Goal: Communication & Community: Answer question/provide support

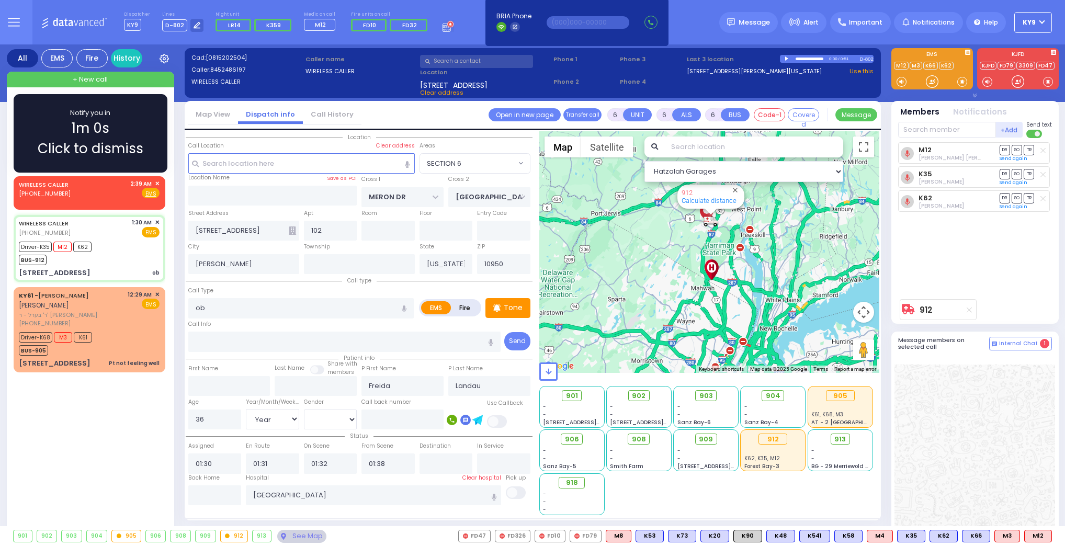
select select "SECTION 6"
select select "Year"
select select "[DEMOGRAPHIC_DATA]"
click at [163, 122] on div "Notify you in 0m 58s Click to dismiss" at bounding box center [91, 133] width 154 height 78
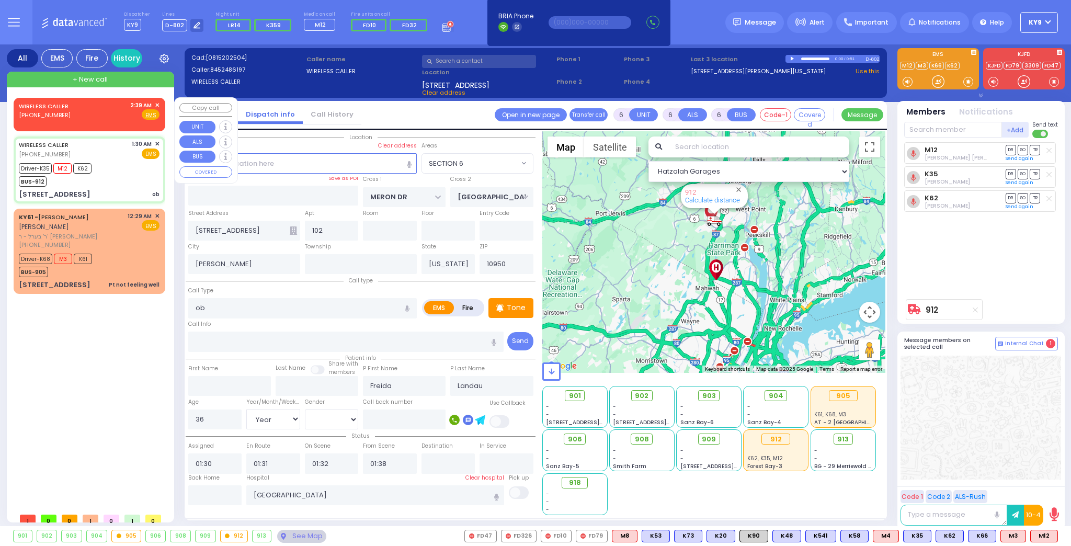
click at [159, 104] on span "✕" at bounding box center [157, 105] width 5 height 9
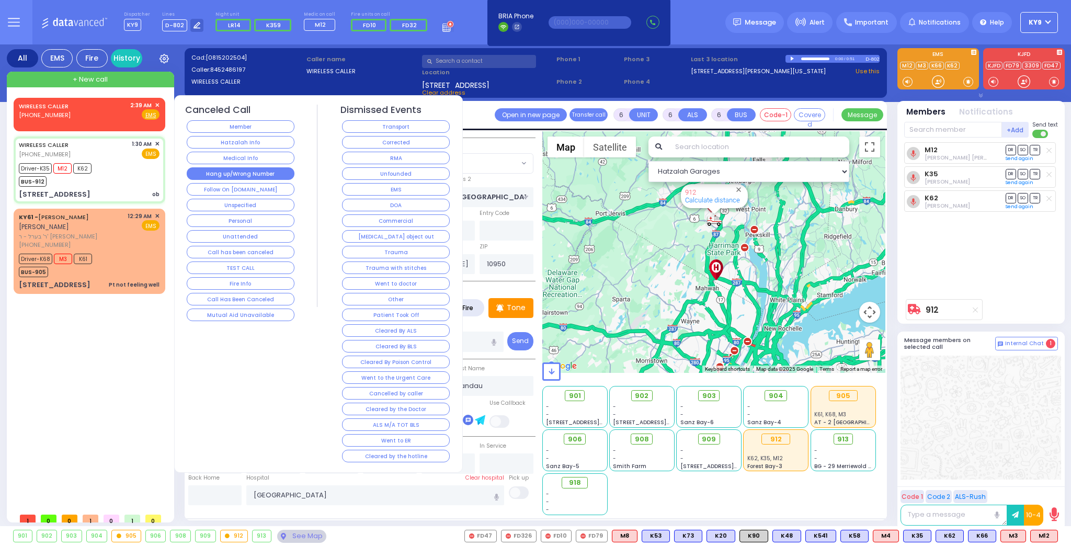
click at [235, 172] on button "Hang up/Wrong Number" at bounding box center [241, 173] width 108 height 13
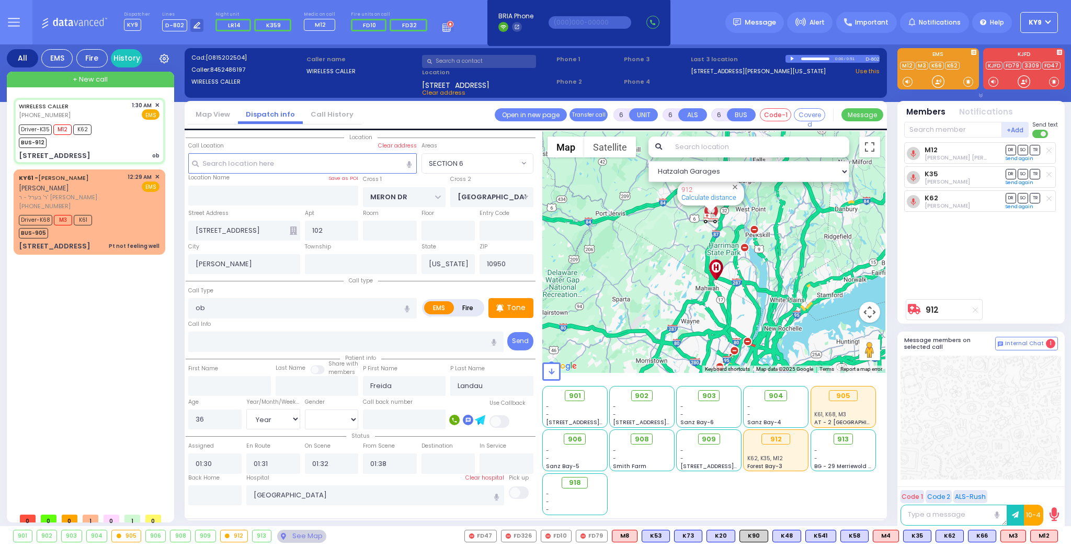
select select
radio input "true"
select select "Year"
select select "[DEMOGRAPHIC_DATA]"
select select "Hatzalah Garages"
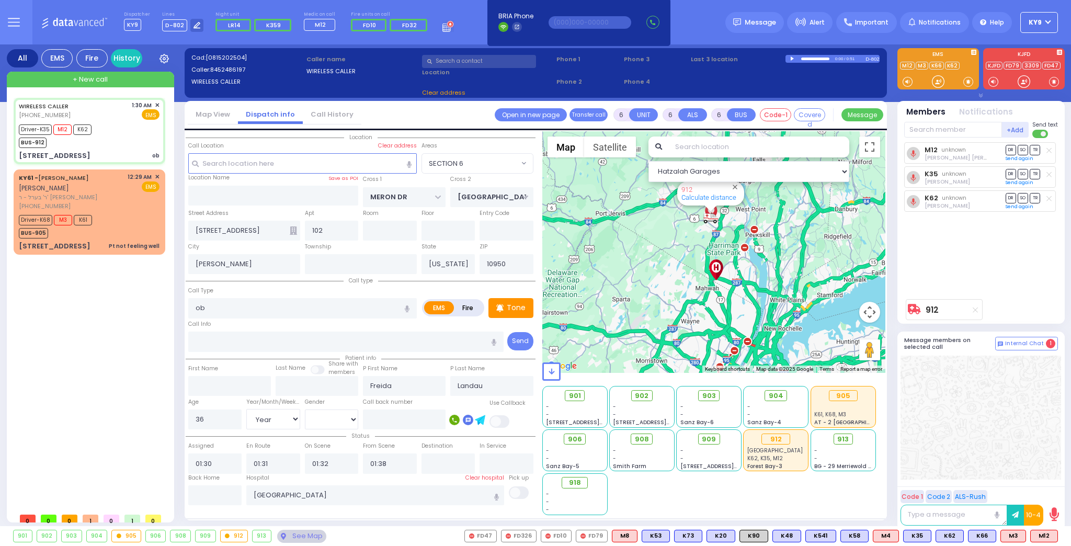
select select "SECTION 6"
select select
radio input "true"
select select "Year"
select select "[DEMOGRAPHIC_DATA]"
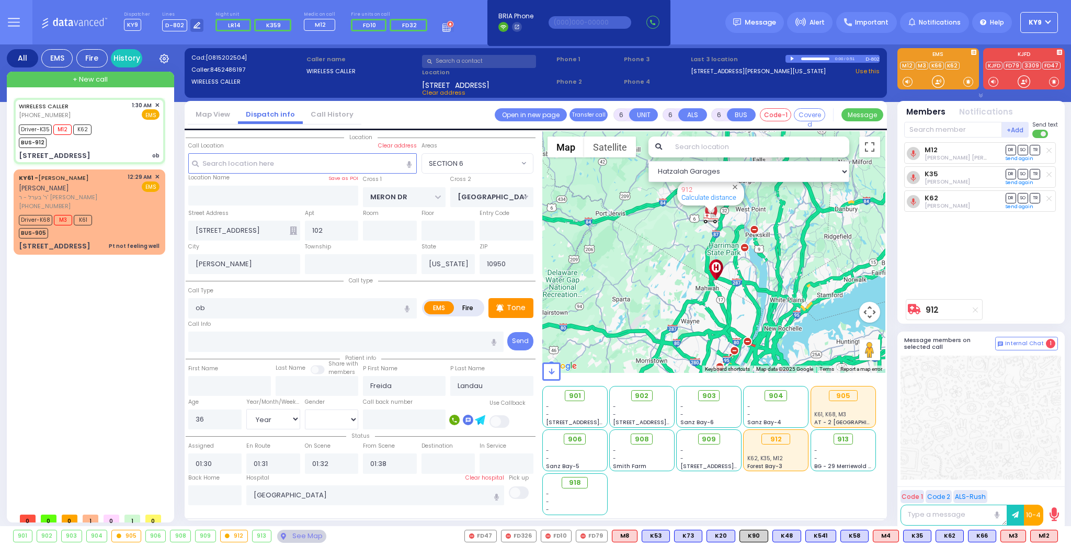
select select "Hatzalah Garages"
select select "SECTION 6"
select select
radio input "true"
select select "Year"
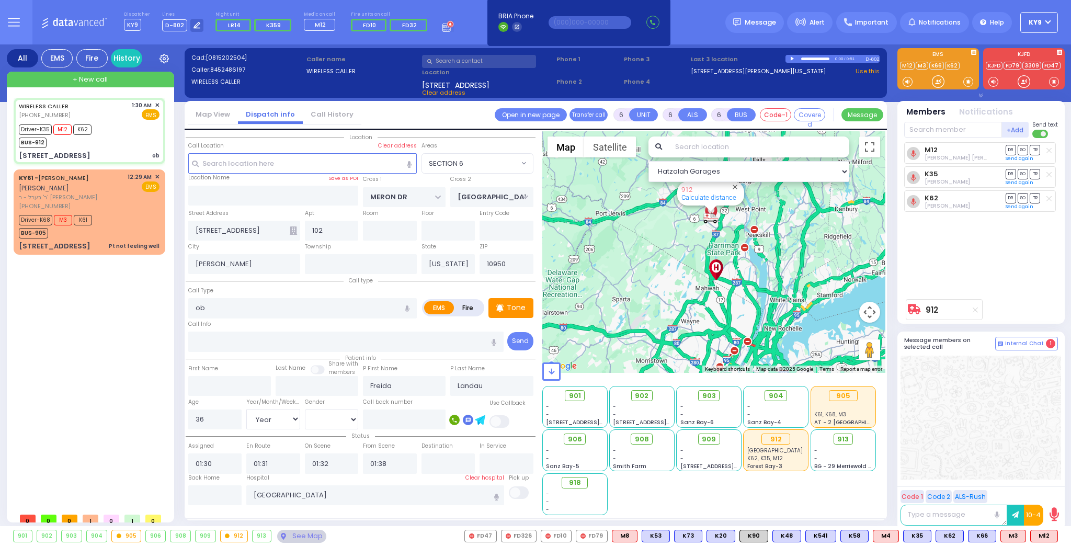
select select "[DEMOGRAPHIC_DATA]"
type input "02:05"
type input "02:20"
select select "Hatzalah Garages"
select select "SECTION 6"
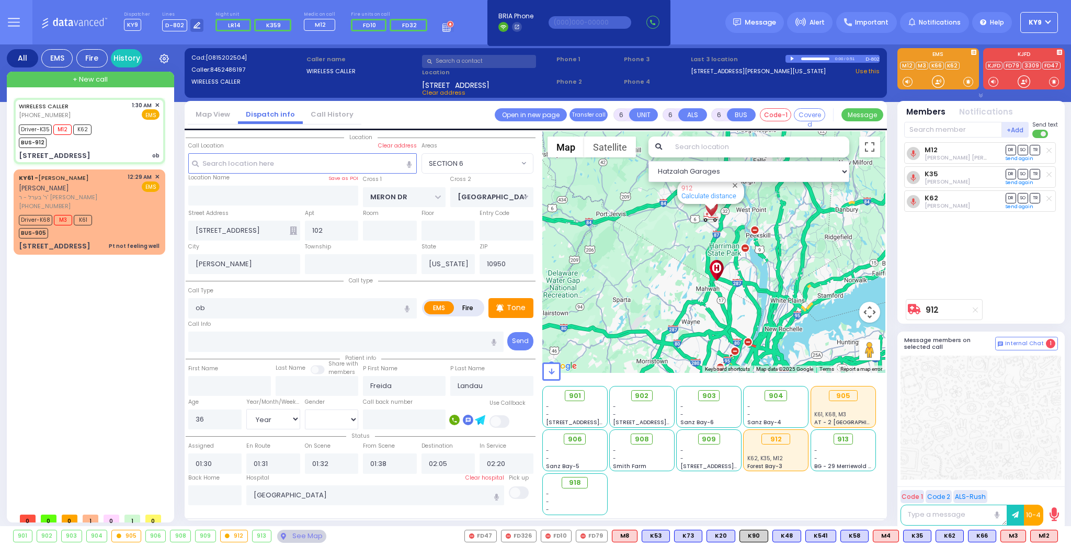
select select
radio input "true"
select select "Year"
select select "[DEMOGRAPHIC_DATA]"
select select "Hatzalah Garages"
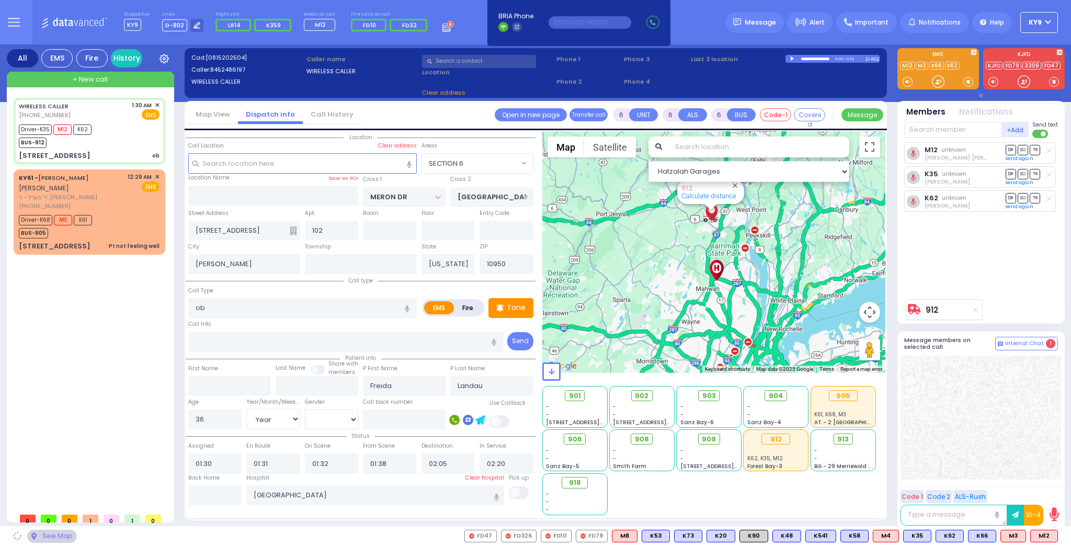
select select "SECTION 6"
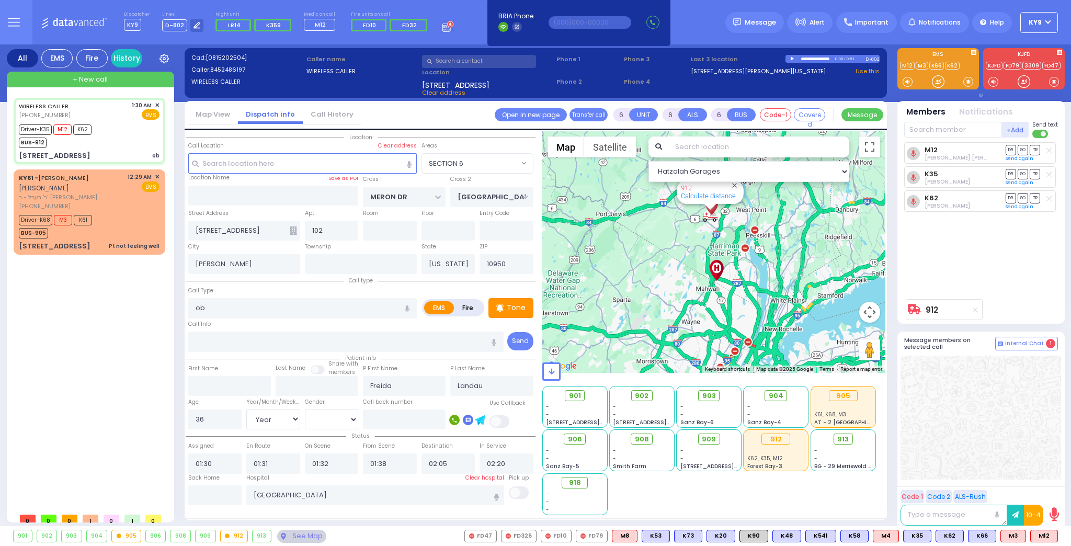
select select
radio input "true"
select select "Year"
select select "[DEMOGRAPHIC_DATA]"
select select "Hatzalah Garages"
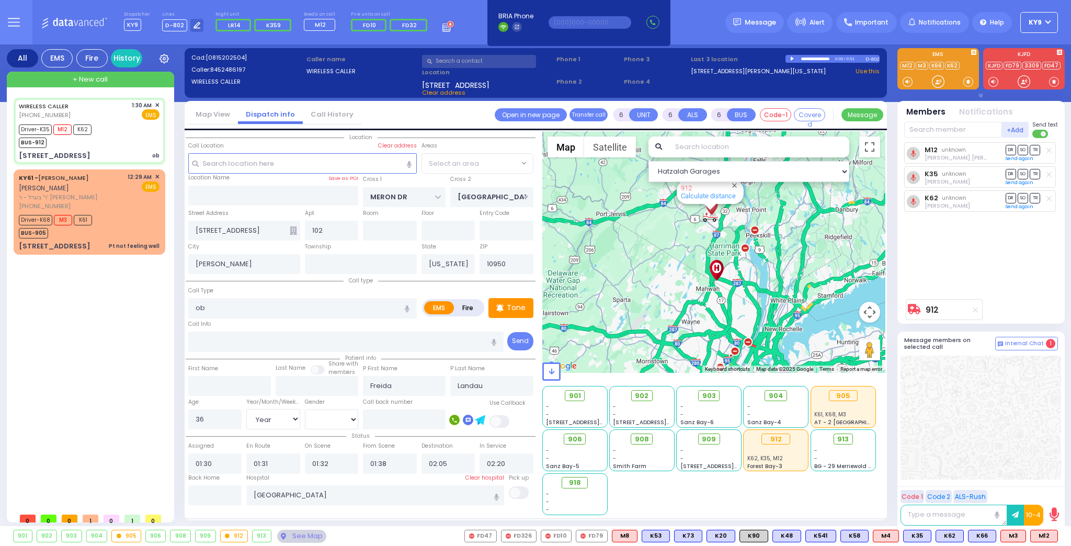
select select "SECTION 6"
select select
radio input "true"
select select "Year"
select select "[DEMOGRAPHIC_DATA]"
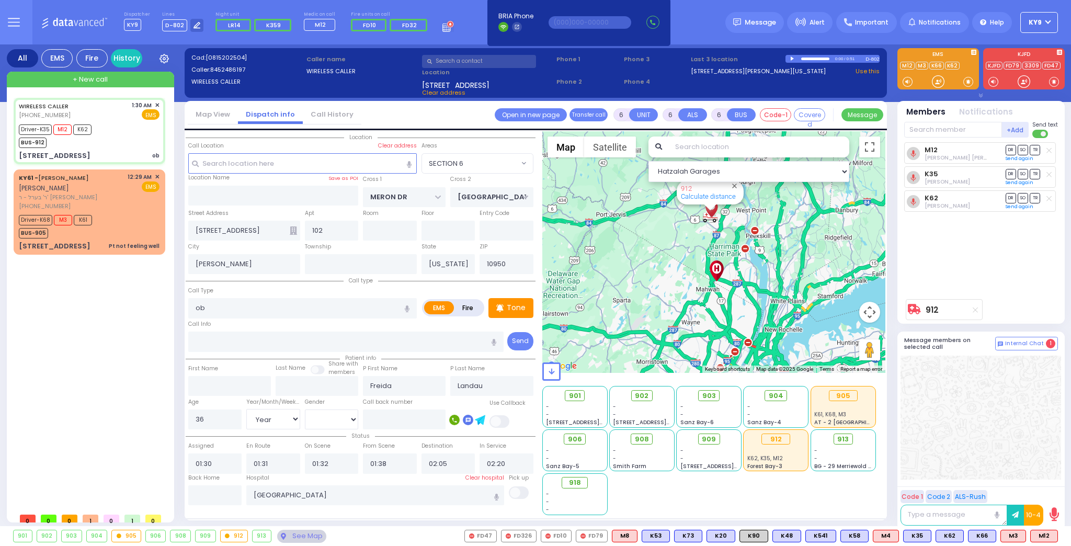
select select "Hatzalah Garages"
select select "SECTION 6"
select select
radio input "true"
select select "Year"
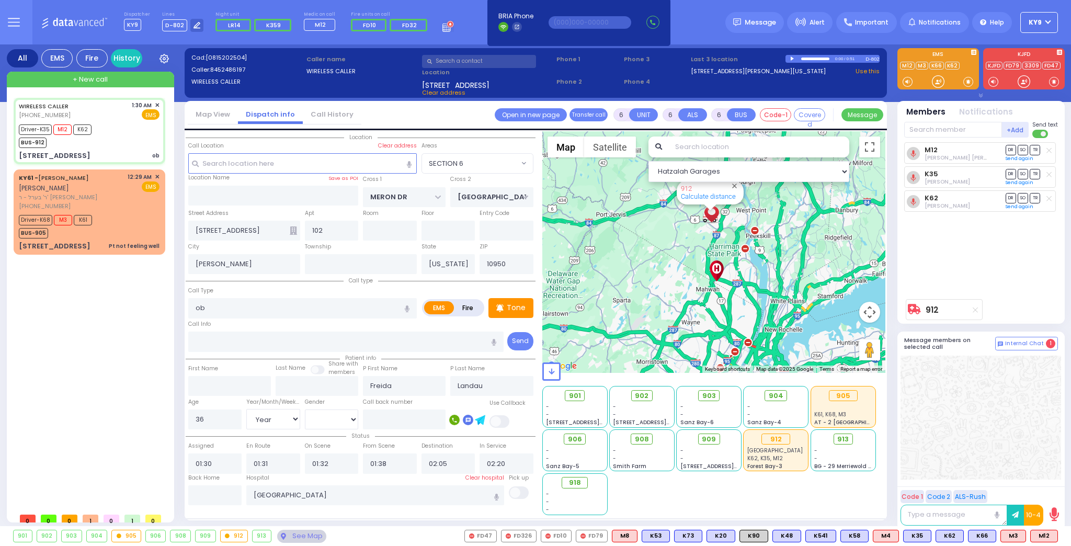
select select "[DEMOGRAPHIC_DATA]"
select select "Hatzalah Garages"
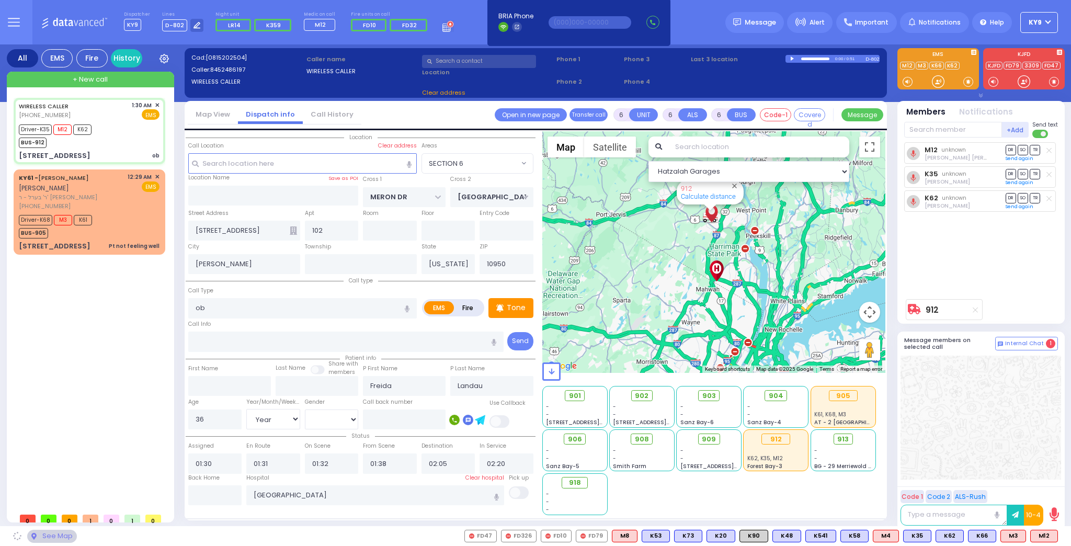
select select "SECTION 6"
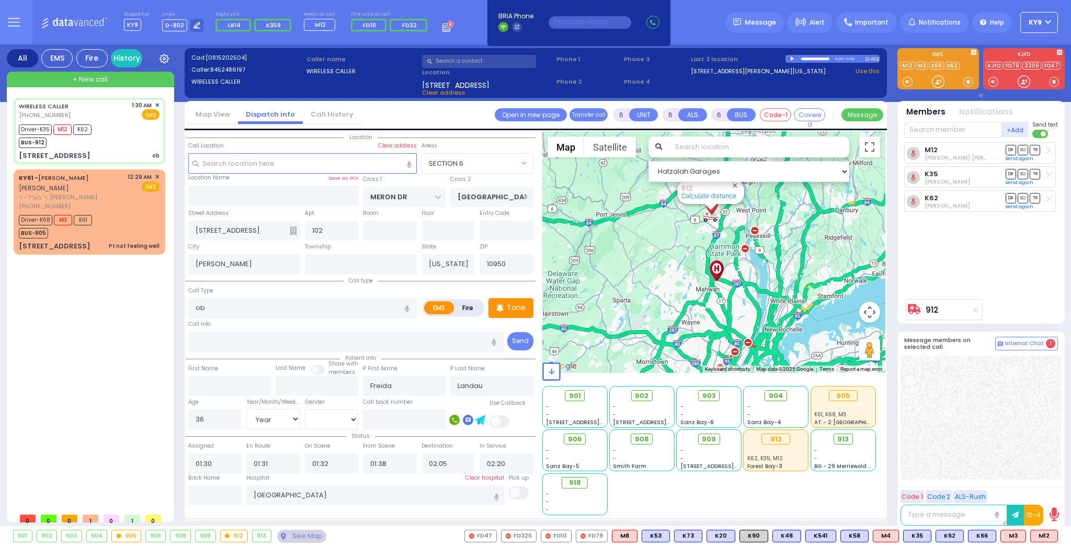
select select
radio input "true"
select select "Year"
select select "[DEMOGRAPHIC_DATA]"
select select "Hatzalah Garages"
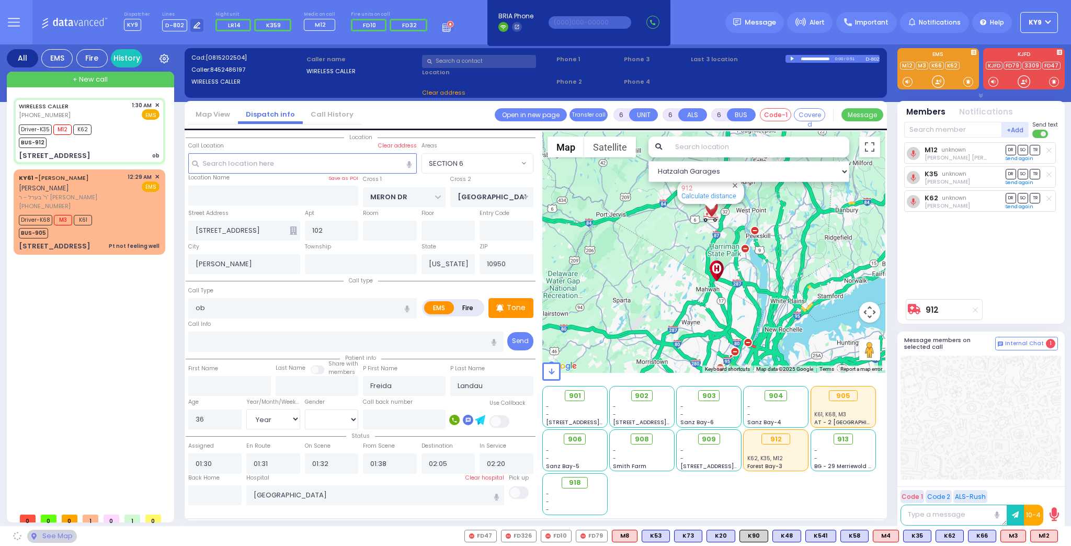
select select "SECTION 6"
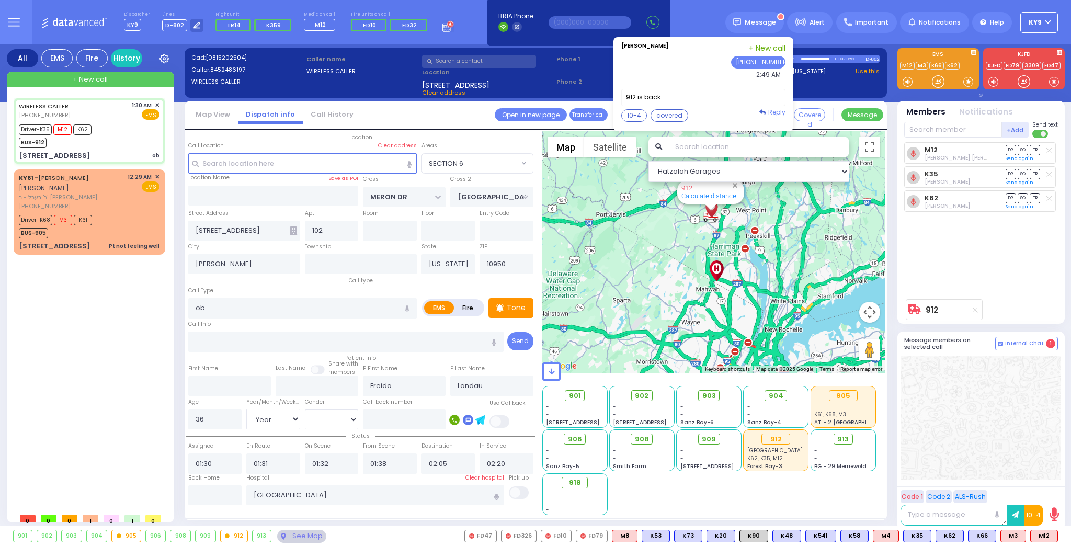
click at [782, 112] on span "Reply" at bounding box center [776, 112] width 17 height 9
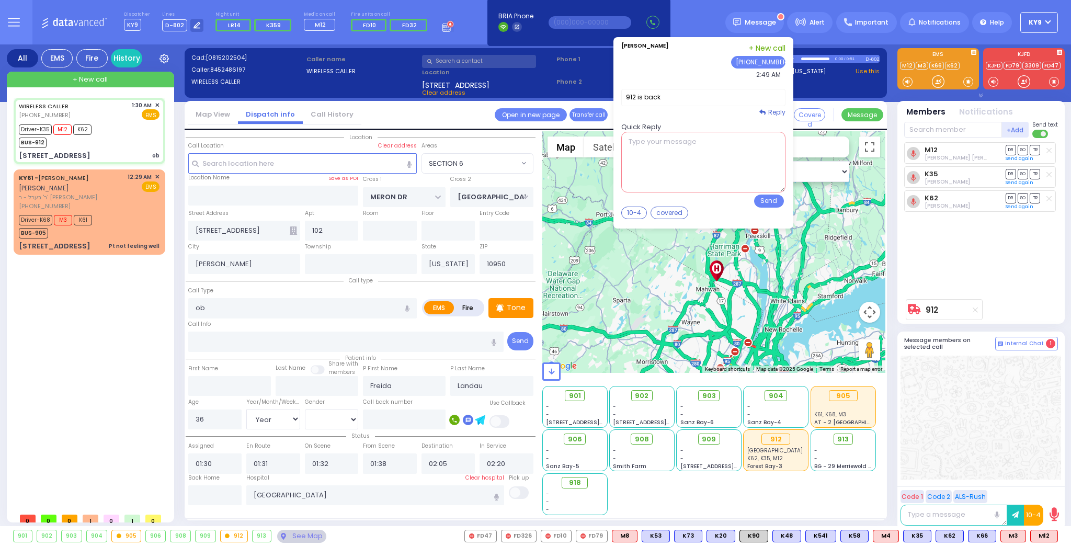
click at [717, 182] on textarea at bounding box center [703, 162] width 164 height 61
click at [779, 198] on button "Send" at bounding box center [769, 201] width 30 height 13
click at [644, 209] on button "10-4" at bounding box center [634, 213] width 26 height 13
type textarea "10-4 thank you"
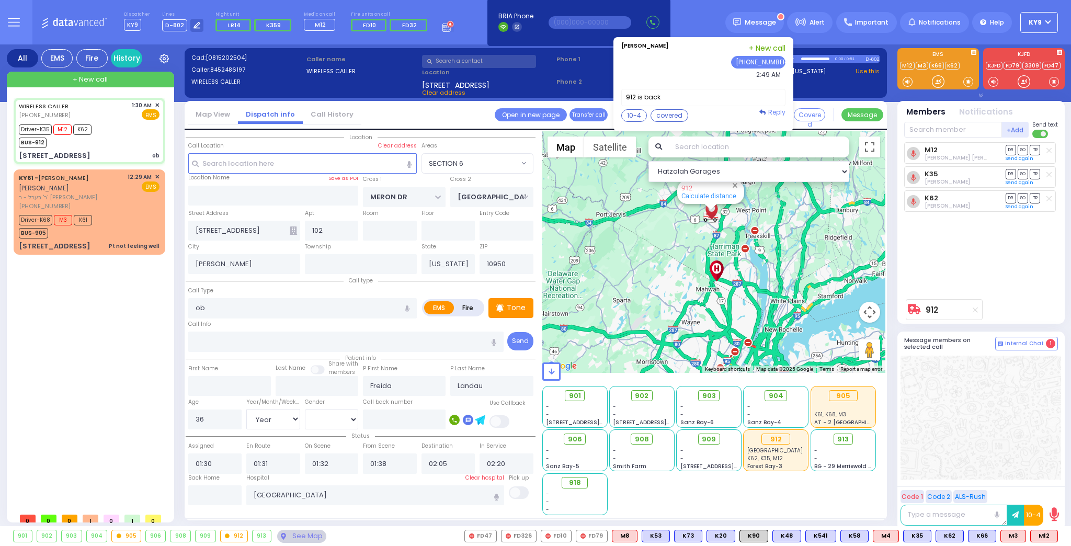
click at [779, 113] on span "Reply" at bounding box center [776, 112] width 17 height 9
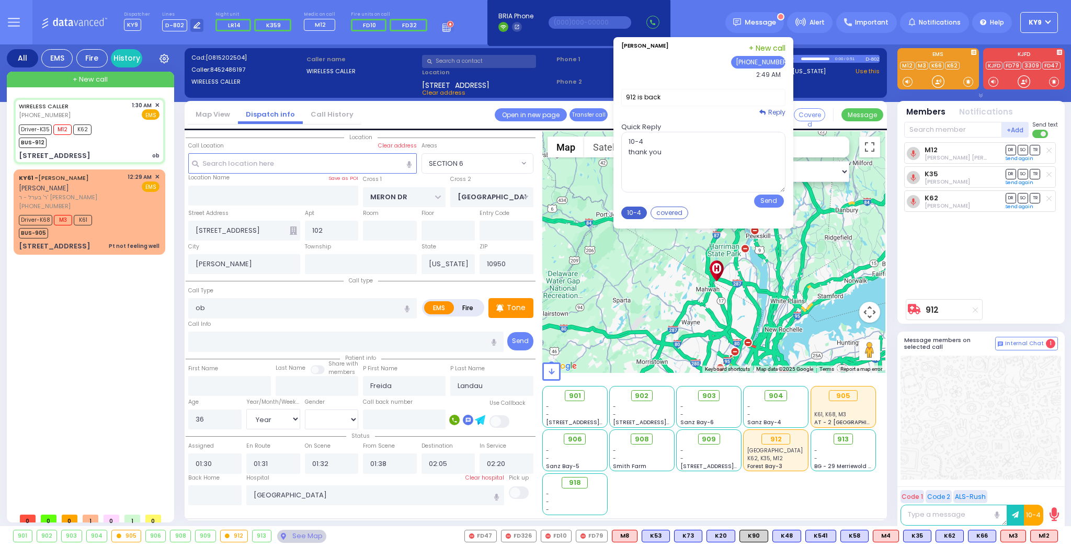
click at [641, 209] on button "10-4" at bounding box center [634, 213] width 26 height 13
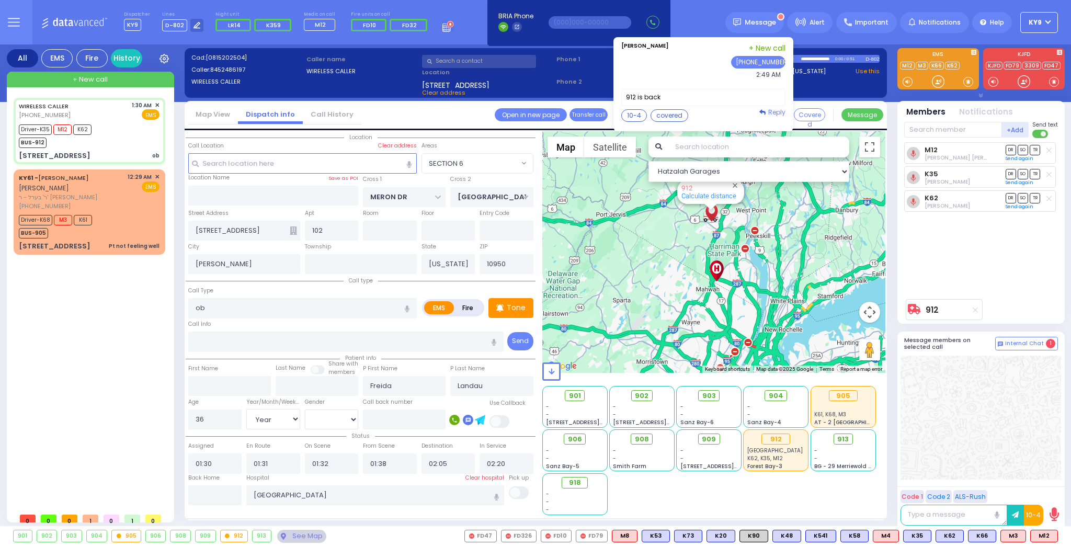
click at [781, 112] on span "Reply" at bounding box center [776, 112] width 17 height 9
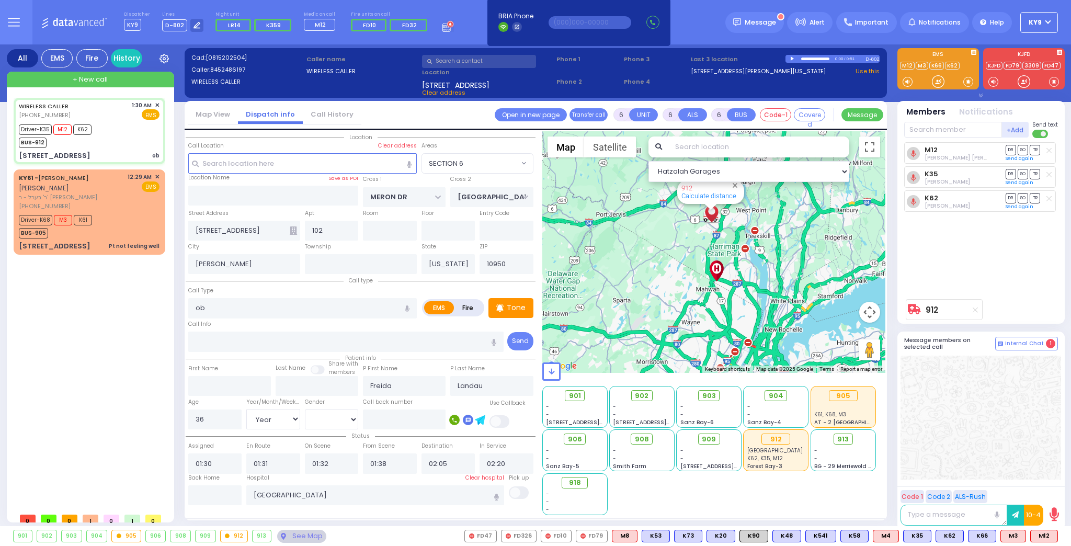
click at [0, 0] on button "Send" at bounding box center [0, 0] width 0 height 0
click at [105, 139] on div "Driver-K35 M12 K62 BUS-912" at bounding box center [89, 135] width 141 height 26
select select
radio input "true"
select select "Year"
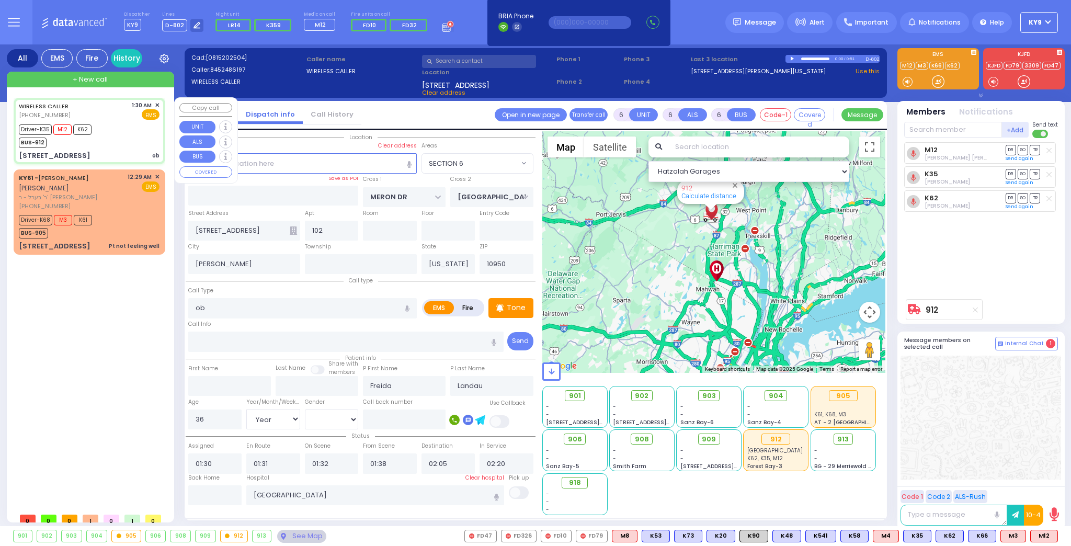
select select "[DEMOGRAPHIC_DATA]"
select select "Hatzalah Garages"
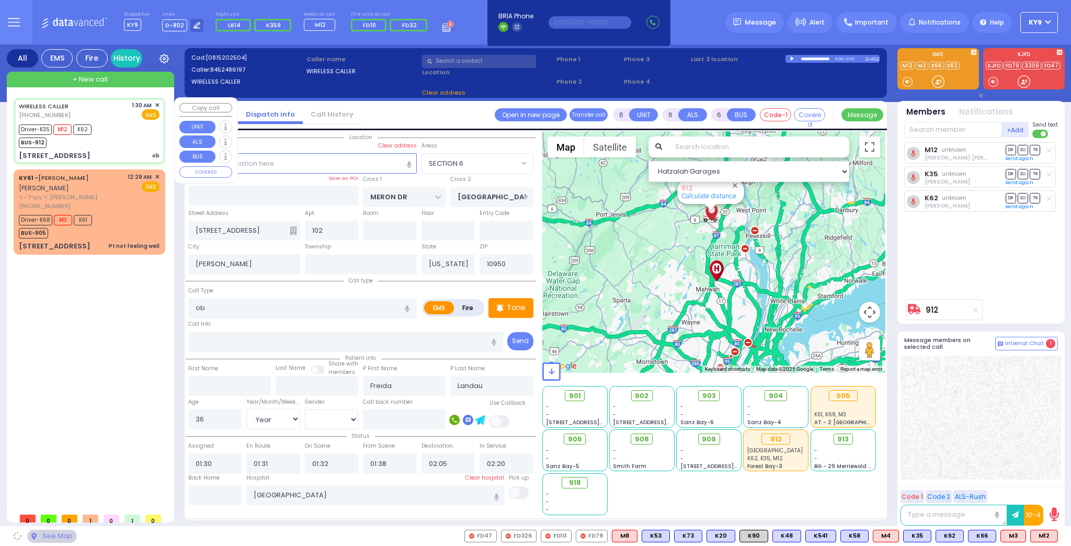
select select "SECTION 6"
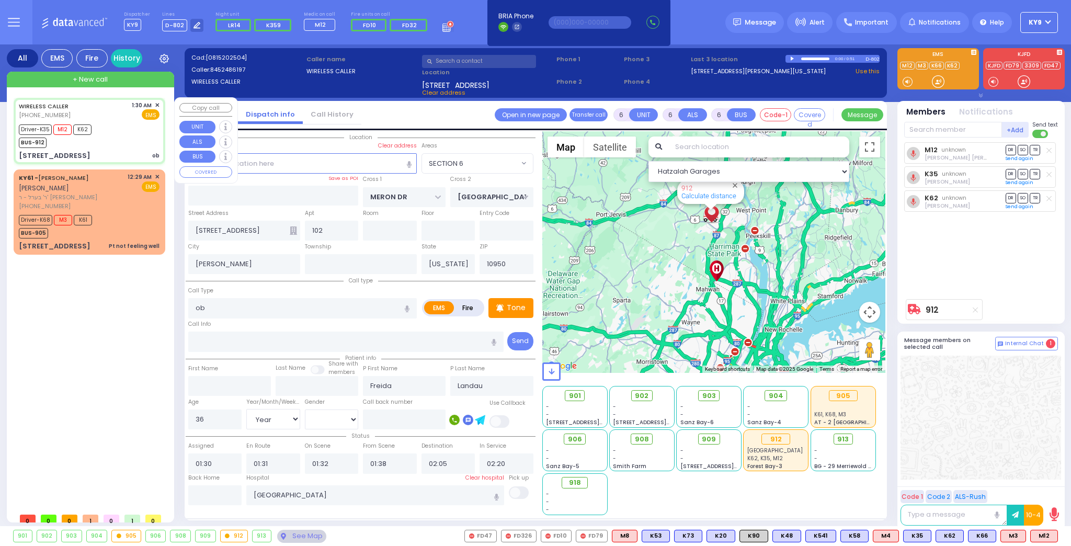
click at [103, 139] on div "Driver-K35 M12 K62 BUS-912" at bounding box center [89, 135] width 141 height 26
select select
radio input "true"
select select "Year"
select select "[DEMOGRAPHIC_DATA]"
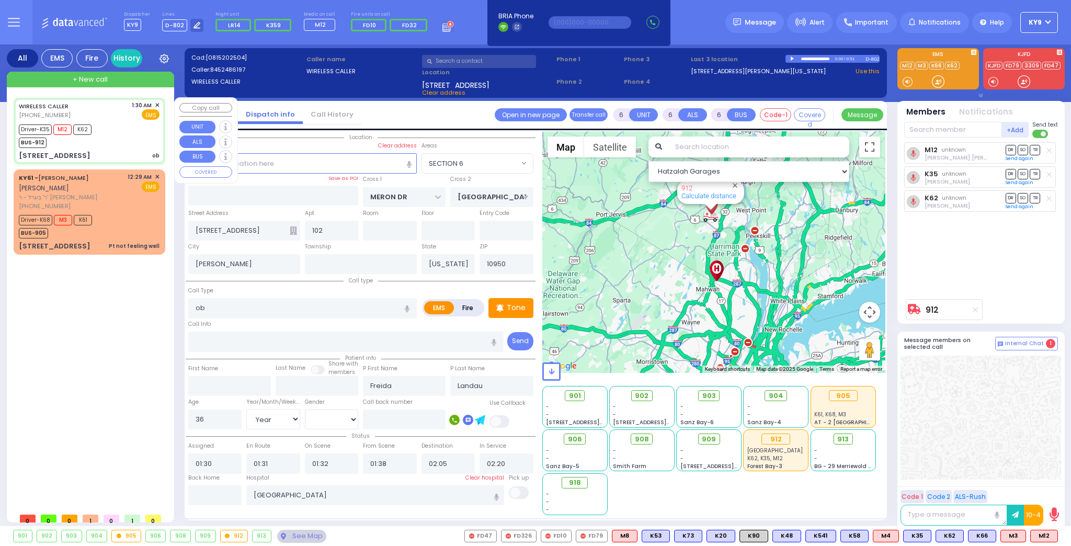
select select "Hatzalah Garages"
select select "SECTION 6"
click at [218, 495] on input "text" at bounding box center [215, 495] width 54 height 20
click at [219, 496] on input "text" at bounding box center [215, 495] width 54 height 20
click at [219, 497] on input "text" at bounding box center [215, 495] width 54 height 20
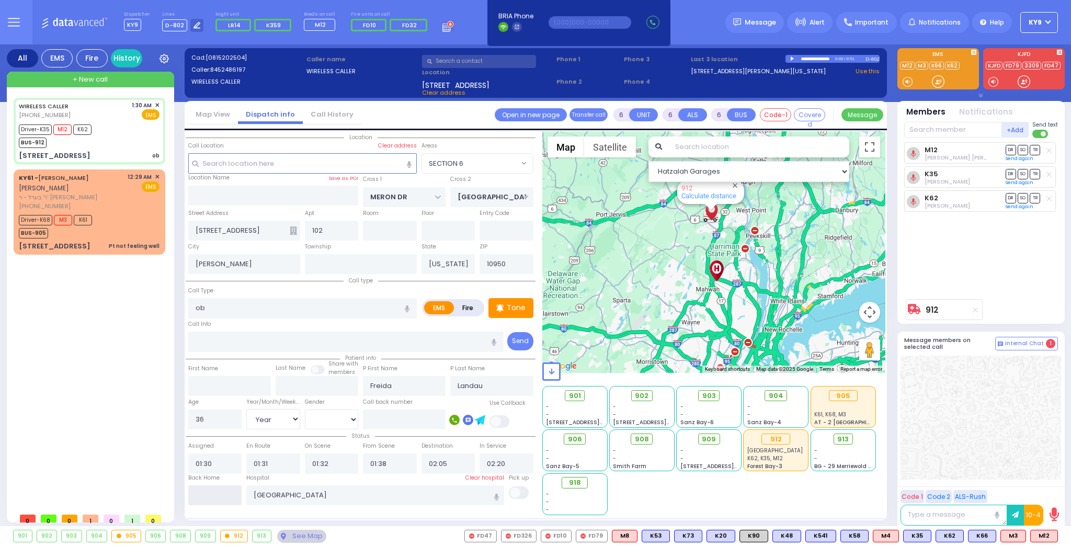
type input "02:58"
select select
radio input "true"
select select
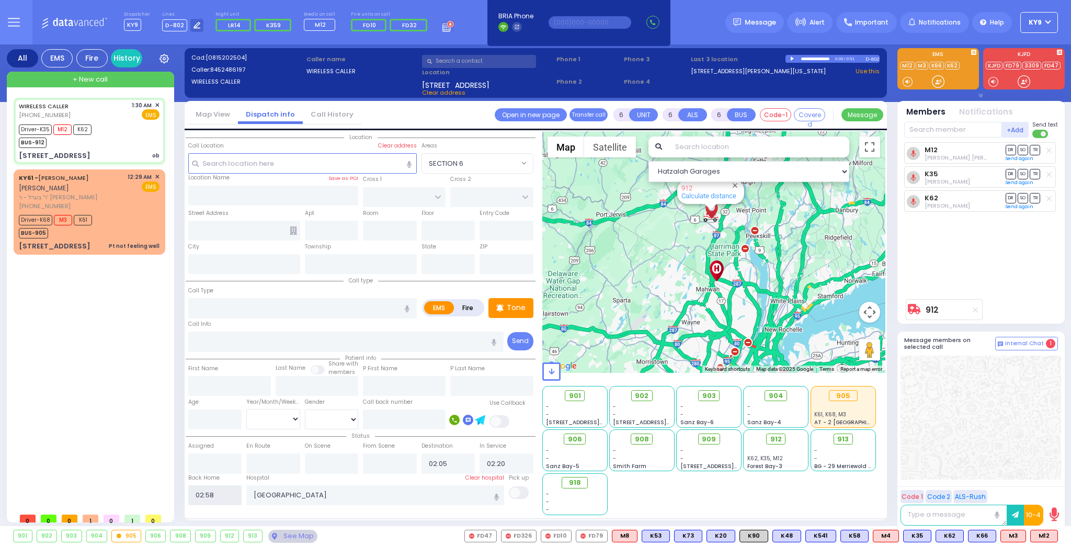
select select
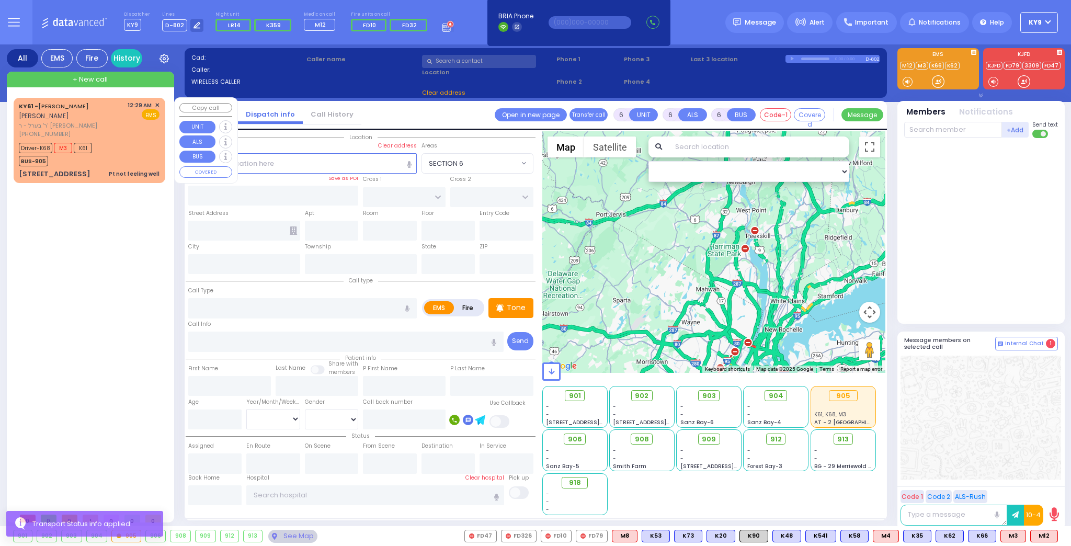
click at [124, 135] on div "[PHONE_NUMBER]" at bounding box center [71, 134] width 105 height 9
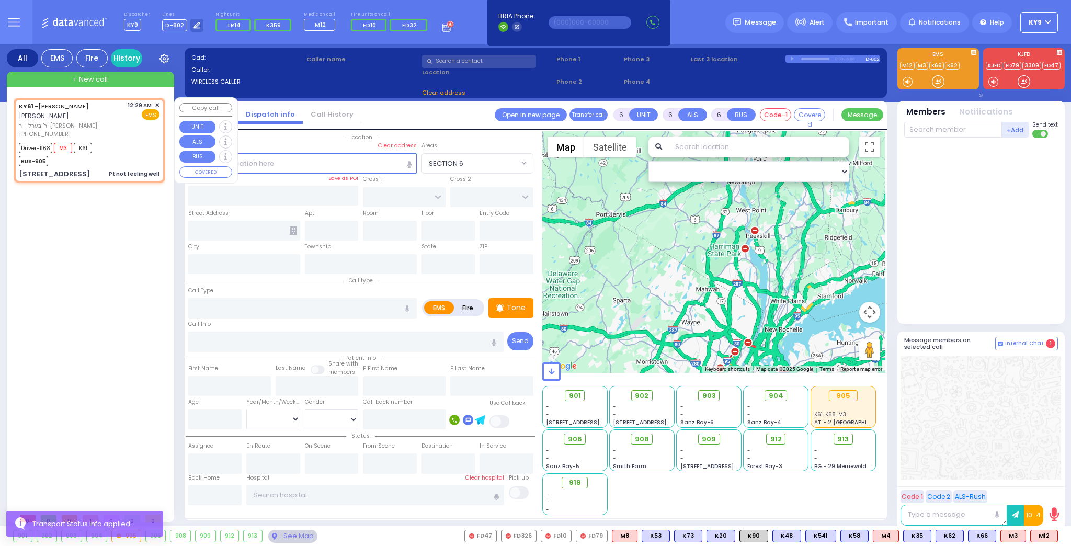
select select
type input "Pt not feeling well"
radio input "true"
type input "[PERSON_NAME]"
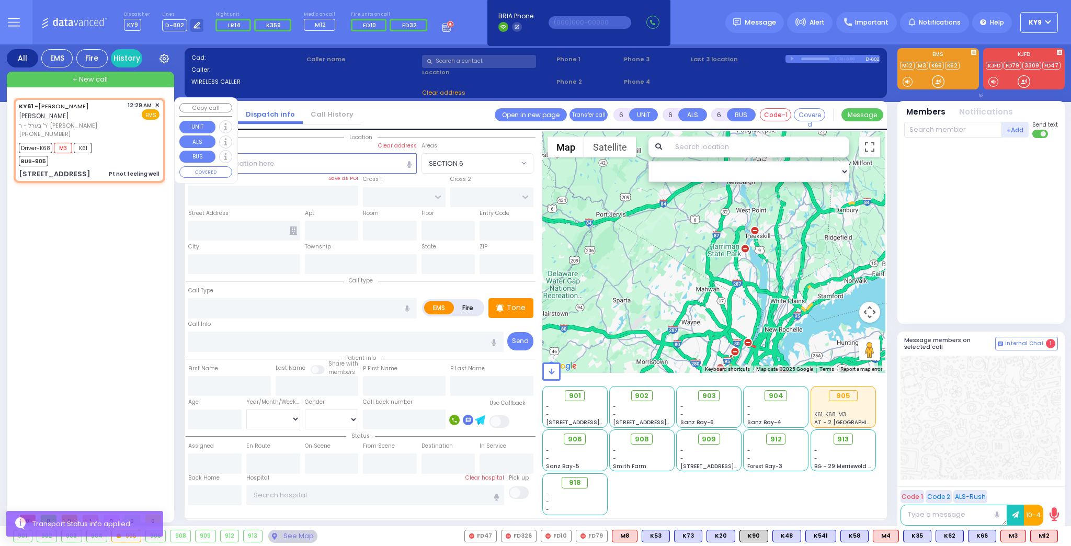
type input "[PERSON_NAME]"
type input "Moskowitz"
type input "14"
select select "Year"
select select "[DEMOGRAPHIC_DATA]"
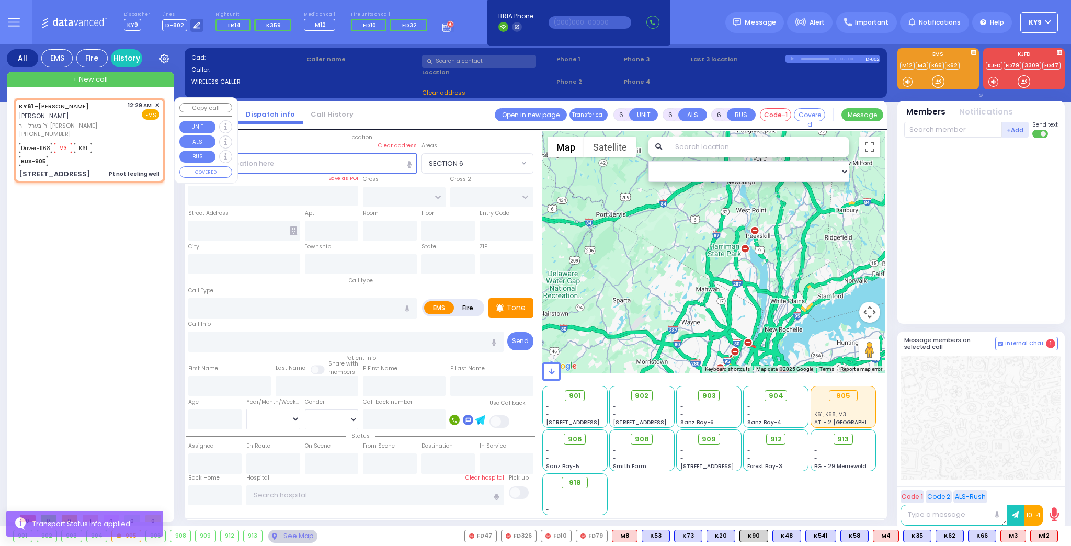
type input "00:29"
type input "00:30"
type input "00:36"
type input "00:57"
type input "01:43"
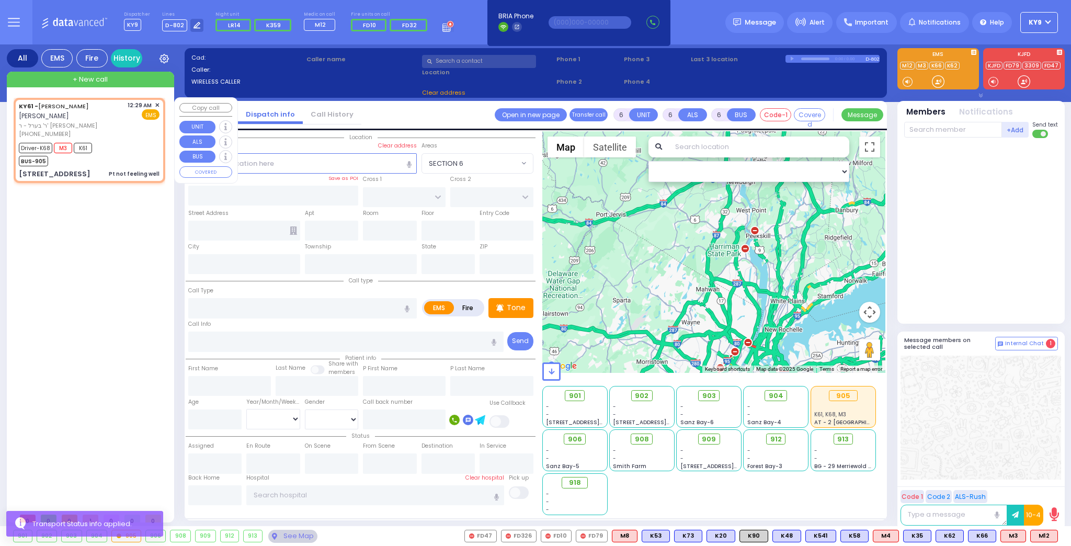
type input "[US_STATE][GEOGRAPHIC_DATA]- [GEOGRAPHIC_DATA]"
select select "Hatzalah Garages"
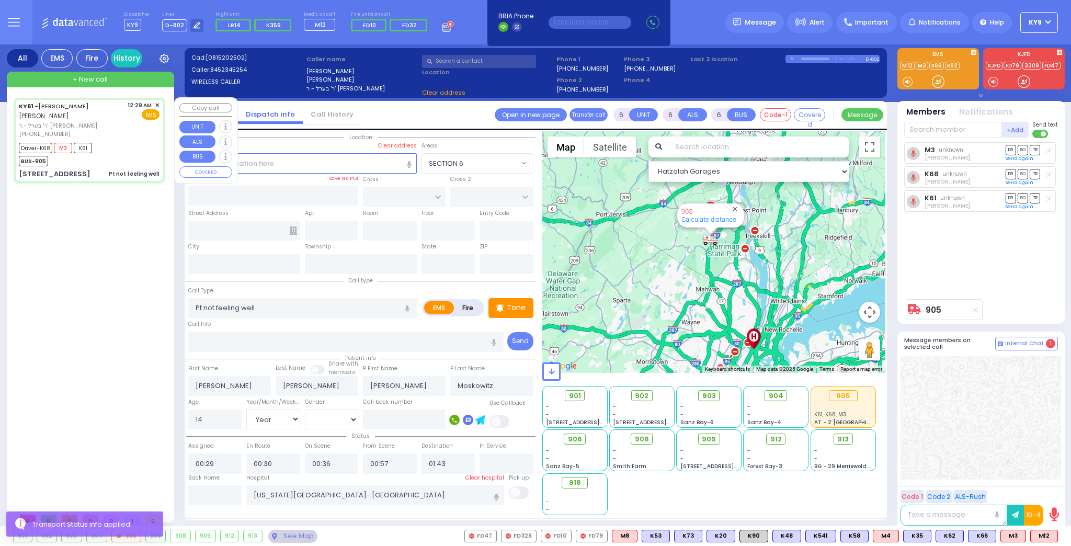
type input "ACRES RD"
type input "[GEOGRAPHIC_DATA]"
type input "[STREET_ADDRESS]"
type input "[PERSON_NAME]"
type input "[US_STATE]"
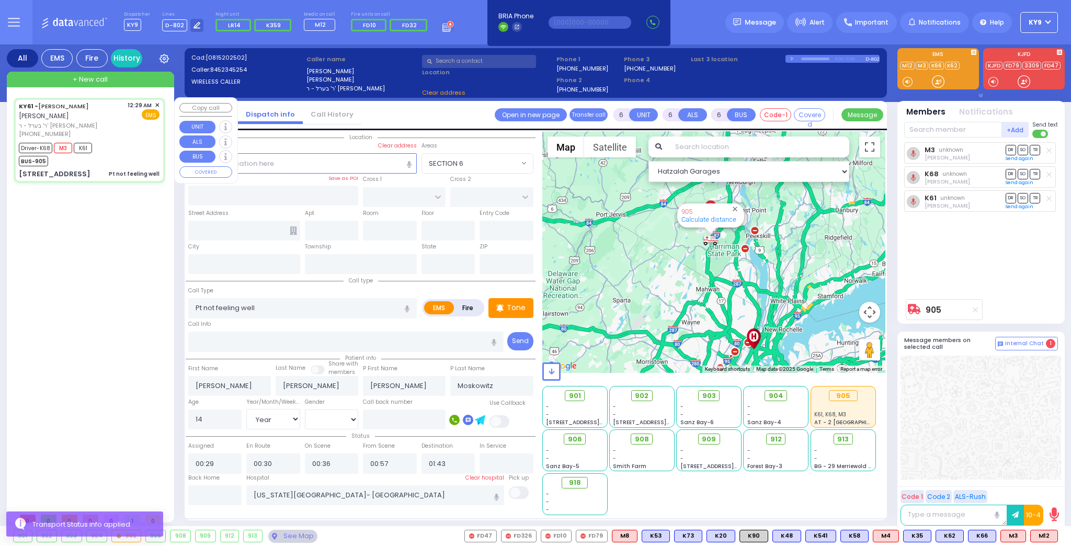
type input "10950"
select select
radio input "true"
select select "Year"
select select "[DEMOGRAPHIC_DATA]"
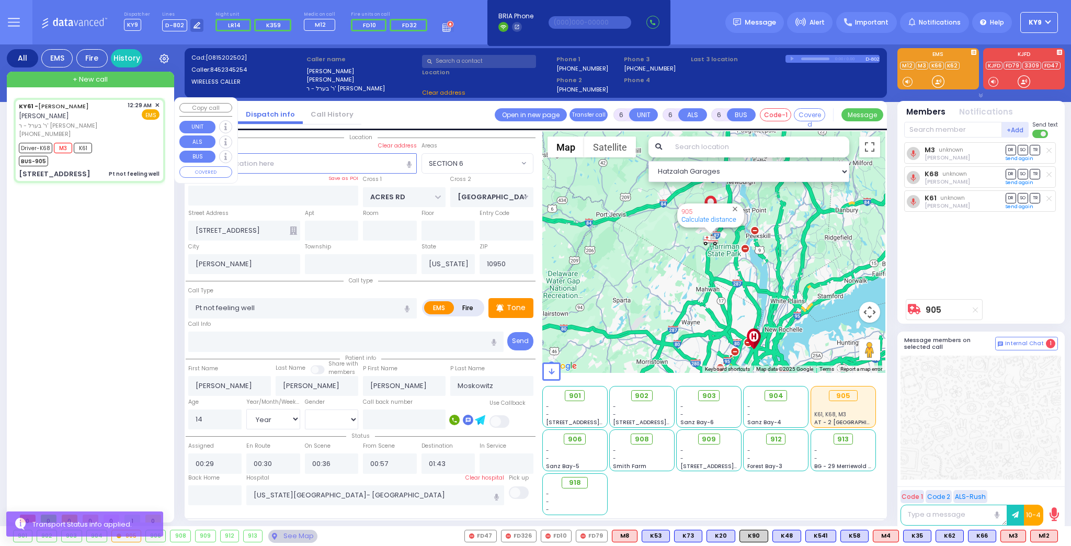
select select "PALM TREE"
select select "Hatzalah Garages"
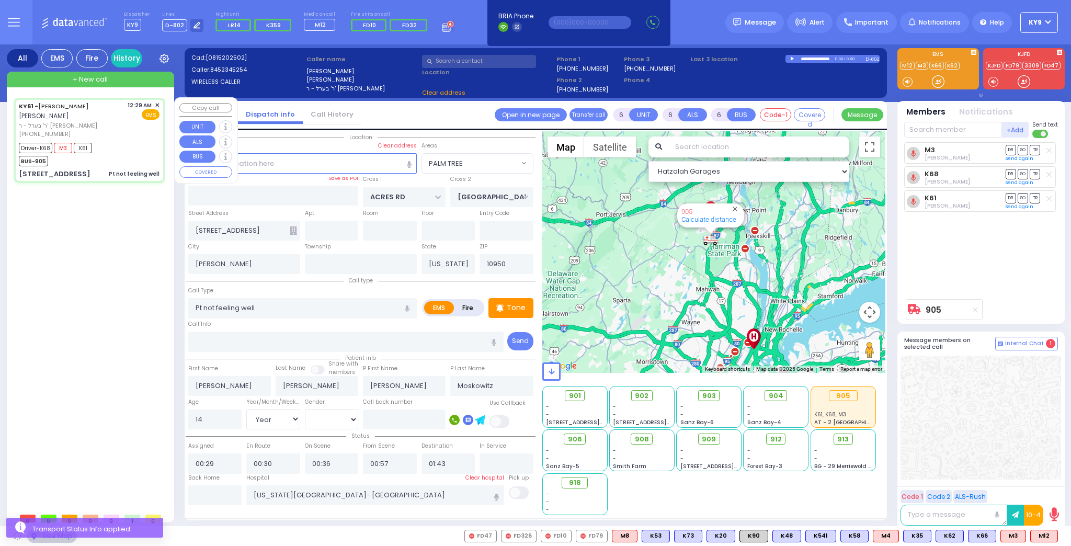
select select "PALM TREE"
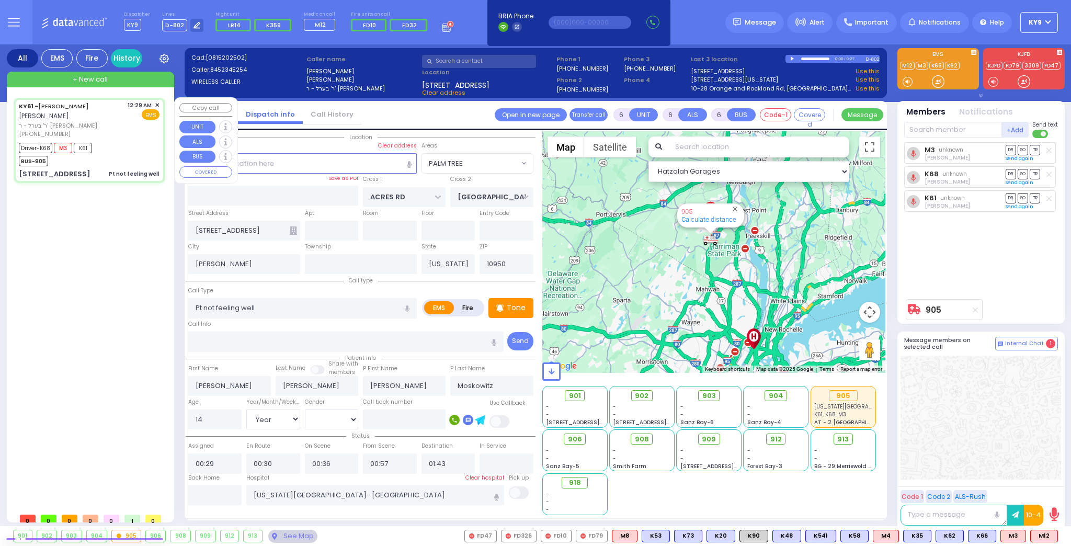
click at [121, 134] on div "[PHONE_NUMBER]" at bounding box center [71, 134] width 105 height 9
select select
radio input "true"
select select "Year"
select select "[DEMOGRAPHIC_DATA]"
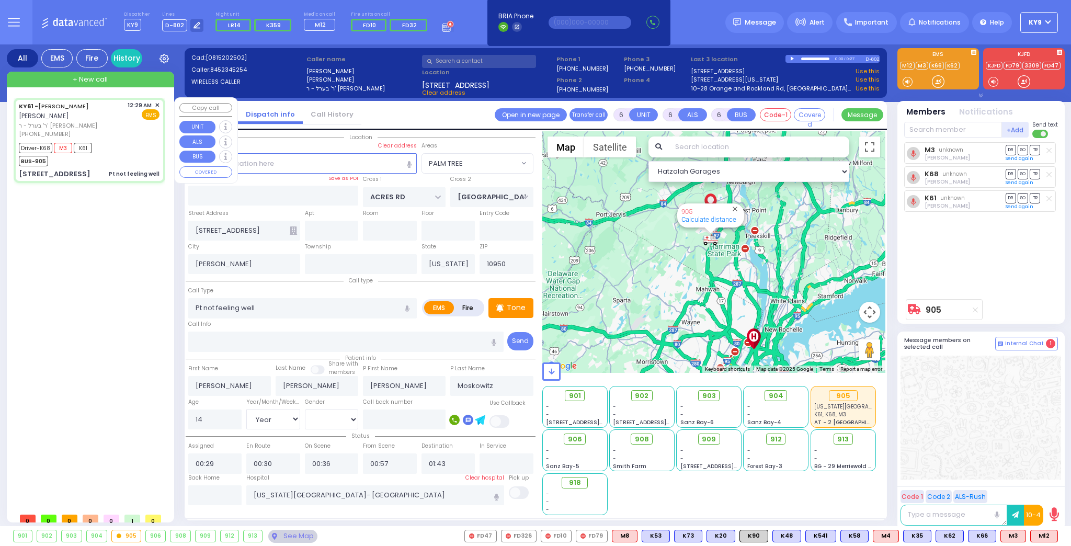
select select "PALM TREE"
select select "Hatzalah Garages"
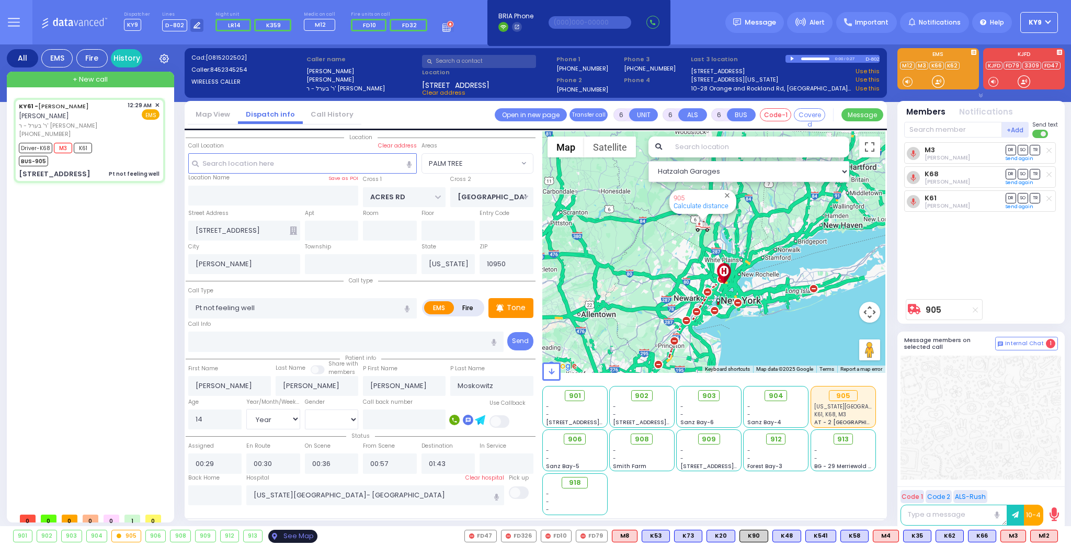
click at [283, 532] on div "See Map" at bounding box center [292, 536] width 49 height 13
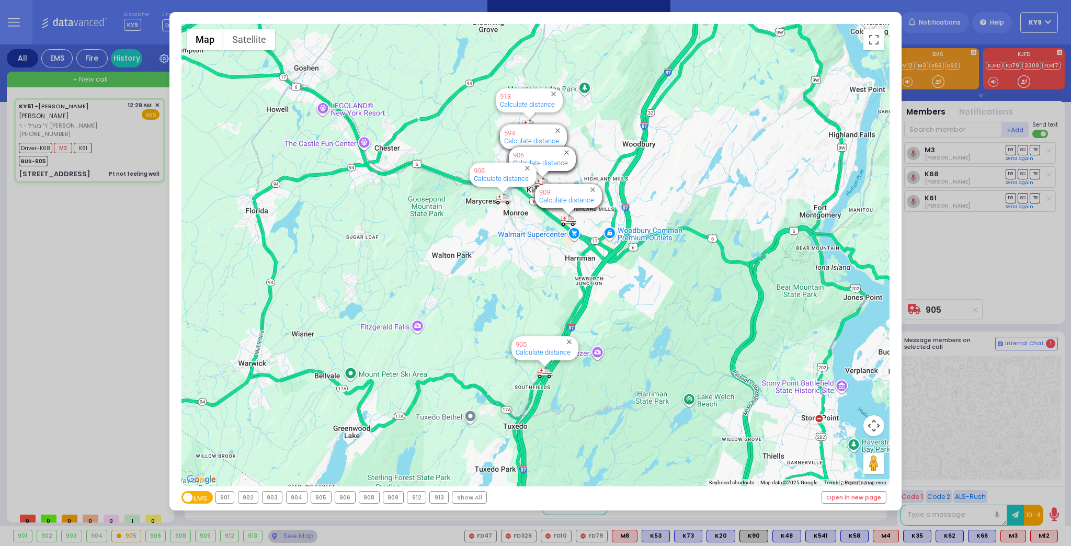
click at [340, 499] on div "906" at bounding box center [345, 498] width 20 height 12
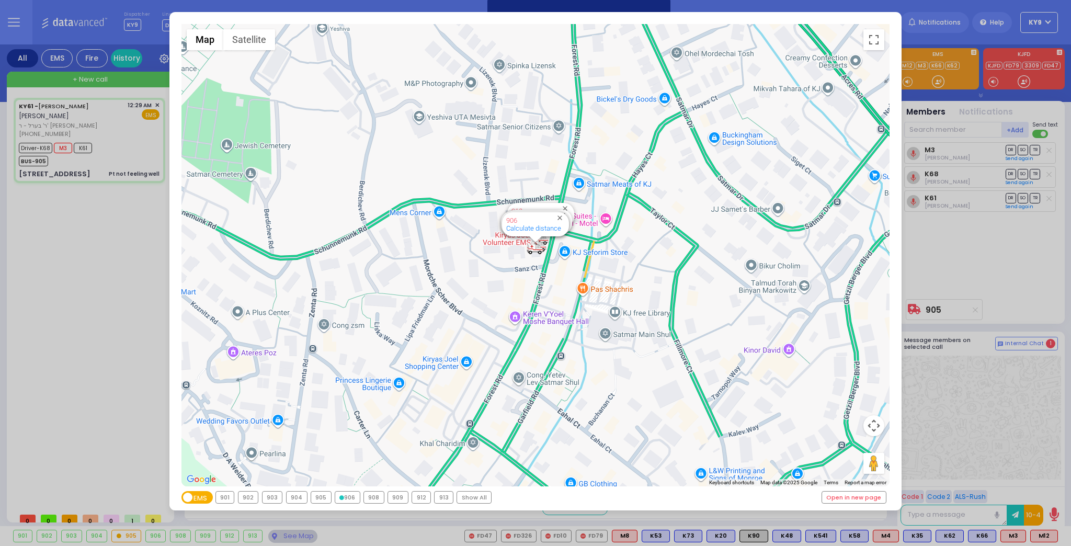
click at [340, 499] on icon at bounding box center [341, 497] width 5 height 5
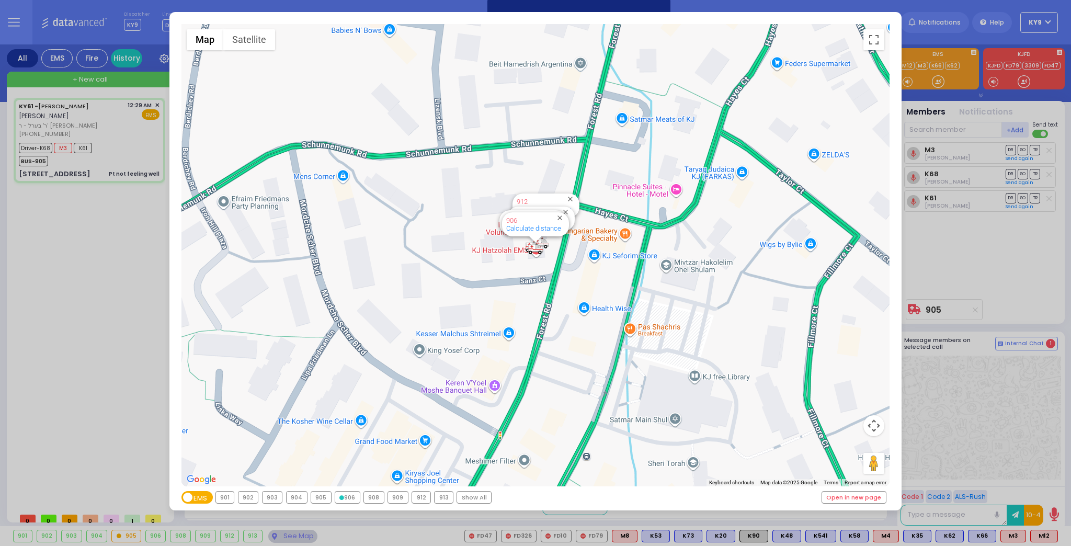
click at [462, 500] on div "Show All" at bounding box center [474, 498] width 34 height 12
click at [464, 500] on div "Show All" at bounding box center [469, 498] width 34 height 12
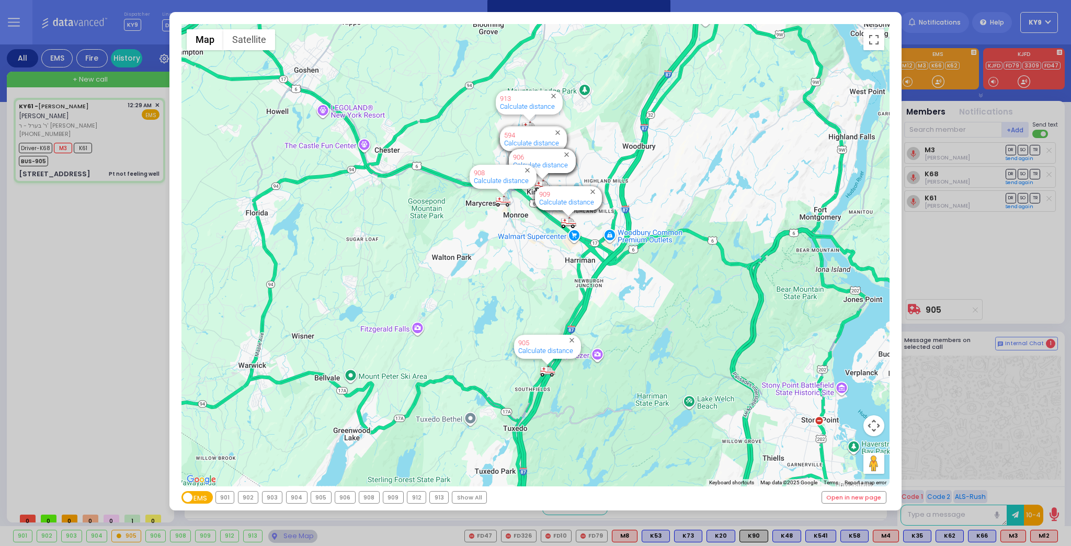
click at [324, 496] on div "905" at bounding box center [321, 497] width 21 height 13
click at [322, 498] on div "905" at bounding box center [321, 498] width 20 height 12
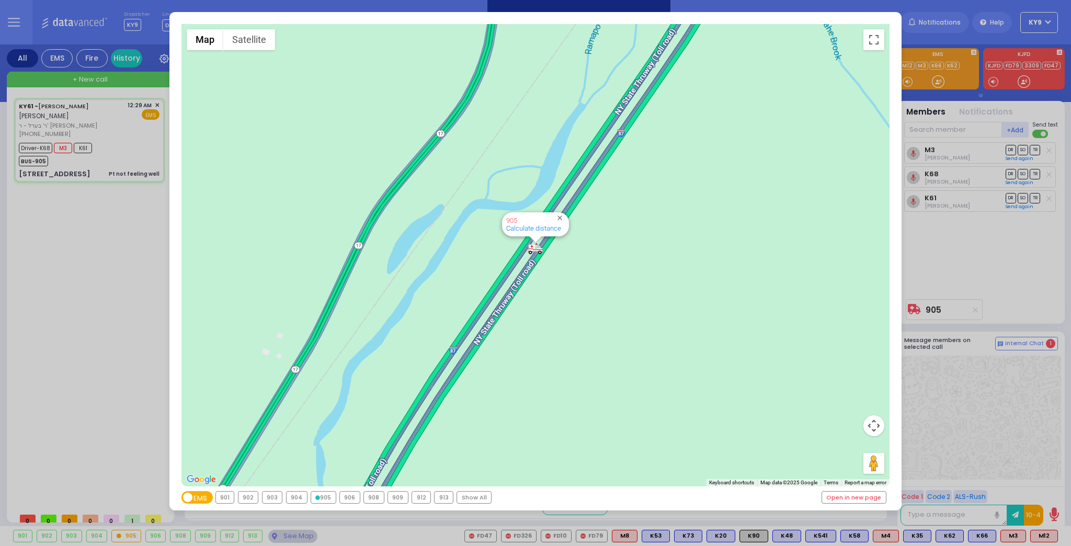
click at [283, 536] on div "← Move left → Move right ↑ Move up ↓ Move down + Zoom in - Zoom out Home Jump l…" at bounding box center [535, 273] width 1071 height 546
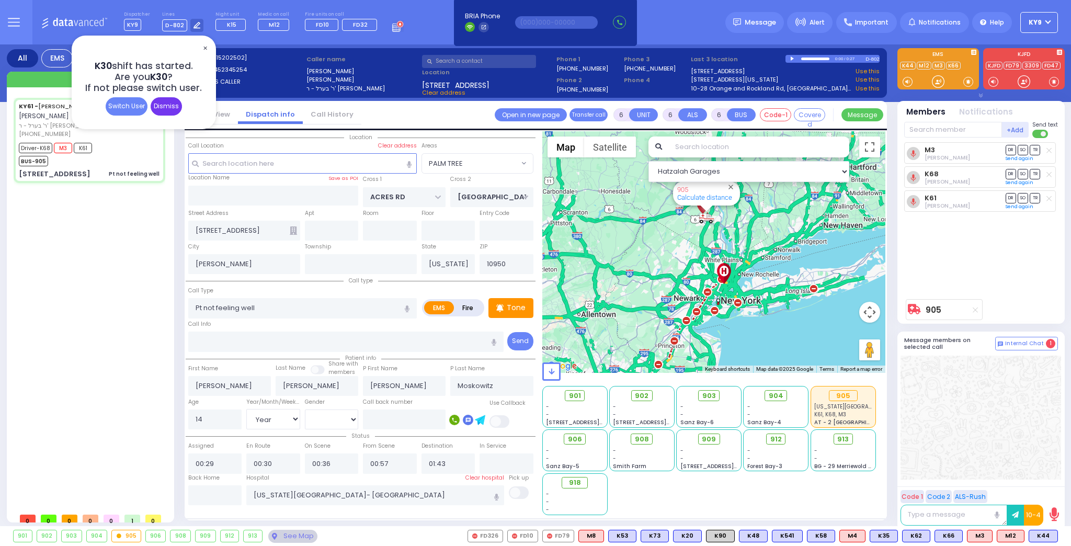
click at [165, 101] on div "Dismiss" at bounding box center [166, 106] width 31 height 18
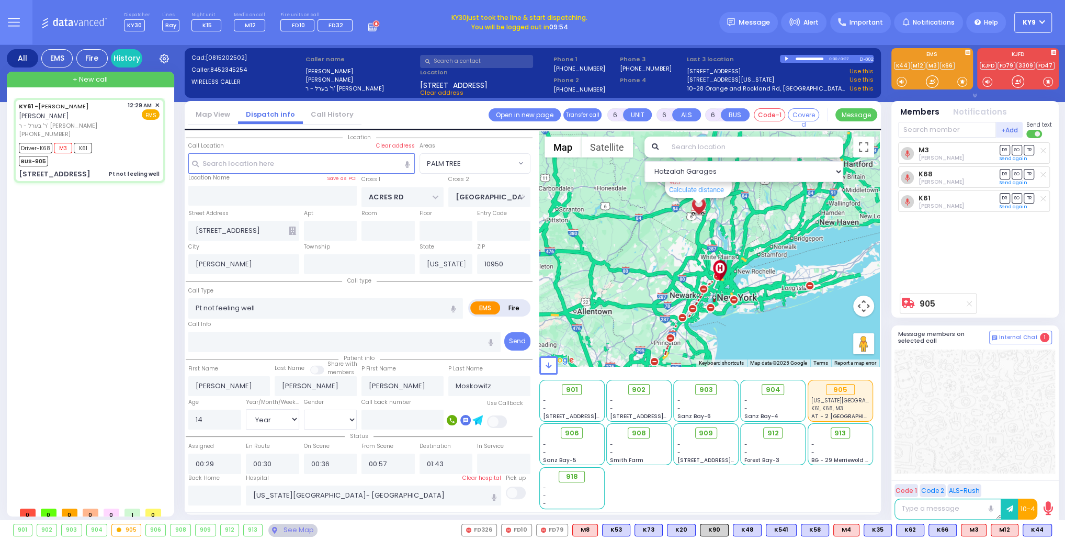
click at [1040, 20] on button "KY9" at bounding box center [1033, 22] width 38 height 21
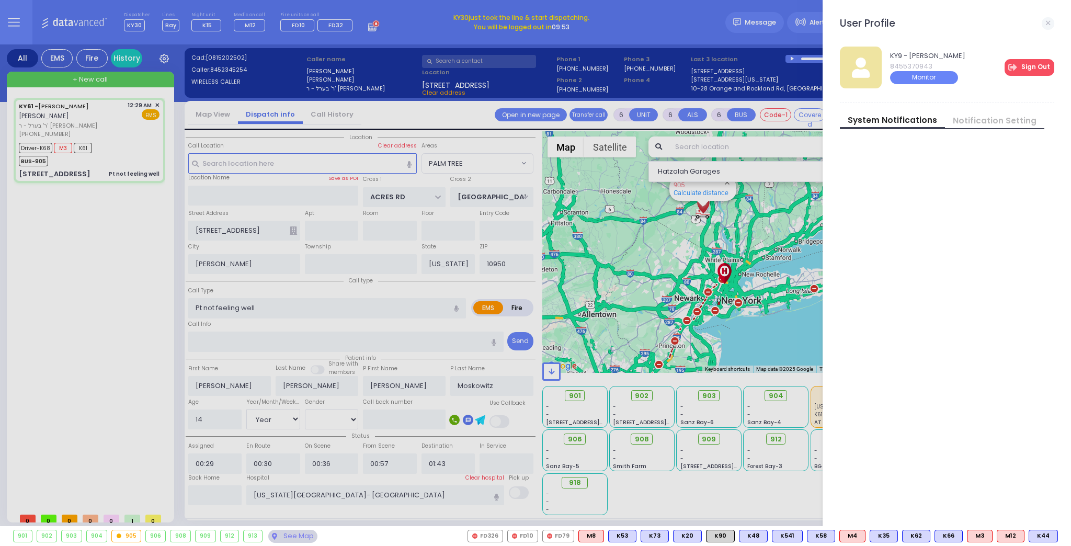
click at [1039, 67] on link "Sign Out" at bounding box center [1030, 67] width 50 height 17
